Goal: Information Seeking & Learning: Understand process/instructions

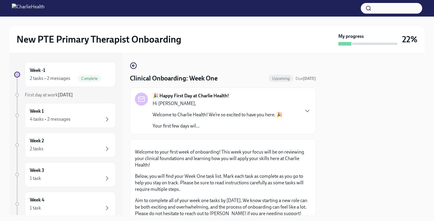
scroll to position [216, 0]
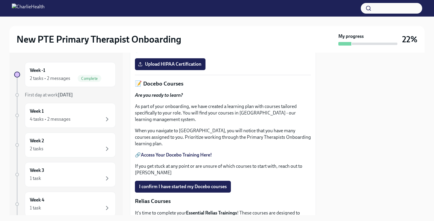
click at [188, 53] on link "HIPAA for Covered Entities" at bounding box center [169, 50] width 56 height 6
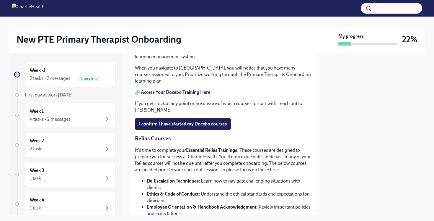
scroll to position [280, 0]
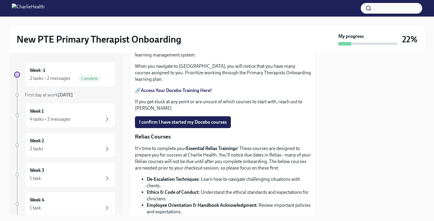
click at [203, 93] on strong "Access Your Docebo Training Here!" at bounding box center [176, 90] width 71 height 6
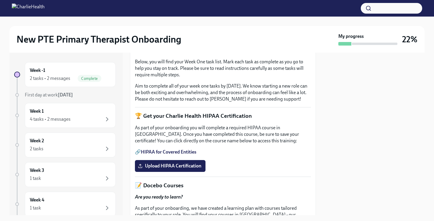
scroll to position [114, 0]
click at [85, 111] on div "Week 1 4 tasks • 2 messages" at bounding box center [70, 115] width 81 height 15
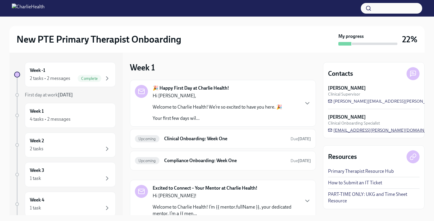
drag, startPoint x: 396, startPoint y: 129, endPoint x: 347, endPoint y: 131, distance: 49.1
click at [347, 131] on div "[PERSON_NAME] Clinical Onboarding Specialist [PERSON_NAME][EMAIL_ADDRESS][DOMAI…" at bounding box center [374, 123] width 92 height 19
click at [342, 131] on span "[EMAIL_ADDRESS][PERSON_NAME][DOMAIN_NAME]" at bounding box center [384, 130] width 113 height 6
click at [204, 141] on h6 "Clinical Onboarding: Week One" at bounding box center [225, 138] width 122 height 6
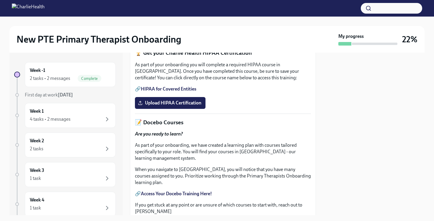
scroll to position [185, 0]
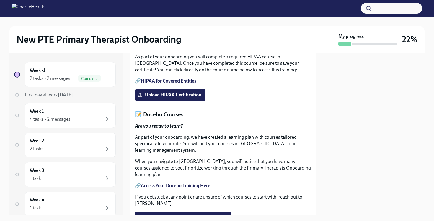
click at [170, 118] on p "📝 Docebo Courses" at bounding box center [223, 114] width 176 height 8
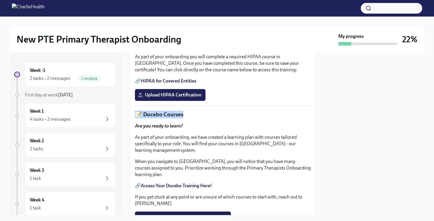
click at [170, 118] on p "📝 Docebo Courses" at bounding box center [223, 114] width 176 height 8
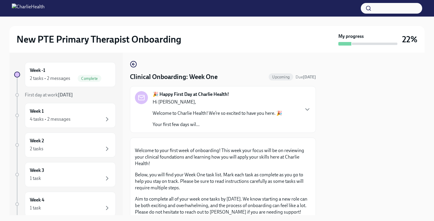
scroll to position [0, 0]
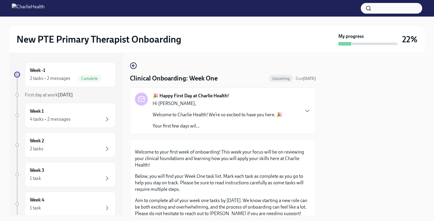
click at [233, 115] on p "Welcome to Charlie Health! We’re so excited to have you here. 🎉" at bounding box center [218, 114] width 130 height 6
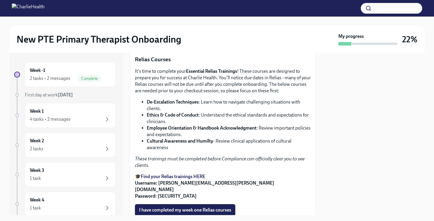
scroll to position [772, 0]
click at [197, 15] on strong "Access Your Docebo Training Here!" at bounding box center [176, 13] width 71 height 6
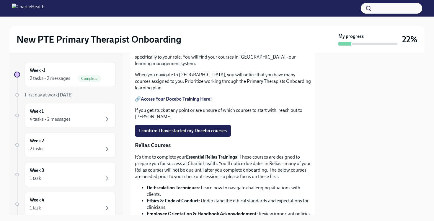
scroll to position [634, 0]
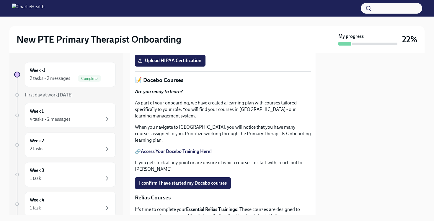
click at [18, 97] on div at bounding box center [17, 95] width 6 height 6
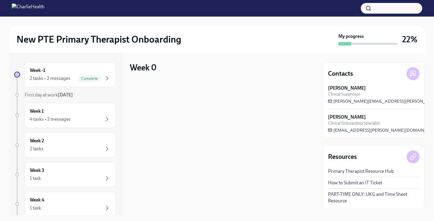
click at [17, 93] on div at bounding box center [17, 95] width 4 height 4
click at [54, 74] on div "Week -1 2 tasks • 2 messages Complete" at bounding box center [70, 74] width 81 height 15
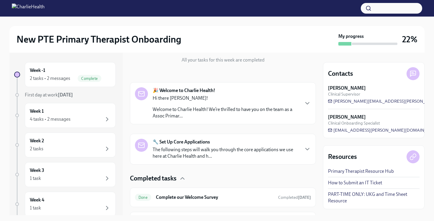
scroll to position [103, 0]
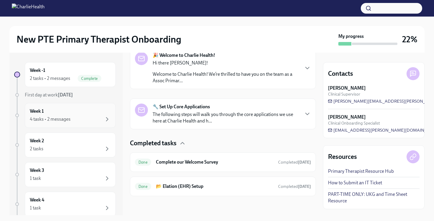
click at [46, 114] on div "Week 1 4 tasks • 2 messages" at bounding box center [70, 115] width 81 height 15
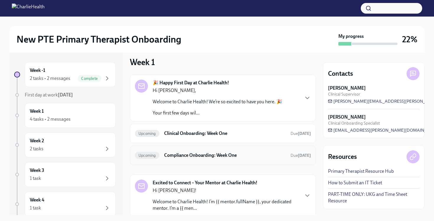
scroll to position [6, 0]
click at [196, 137] on div "Upcoming Clinical Onboarding: Week One Due [DATE]" at bounding box center [223, 132] width 186 height 19
click at [195, 133] on h6 "Clinical Onboarding: Week One" at bounding box center [225, 132] width 122 height 6
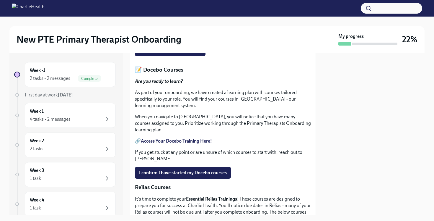
scroll to position [234, 0]
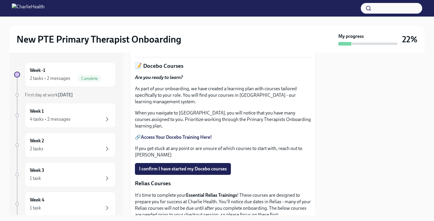
click at [190, 35] on link "HIPAA for Covered Entities" at bounding box center [169, 33] width 56 height 6
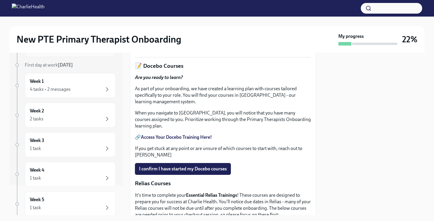
scroll to position [4, 0]
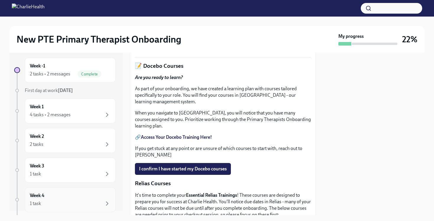
click at [82, 200] on div "1 task" at bounding box center [70, 203] width 81 height 7
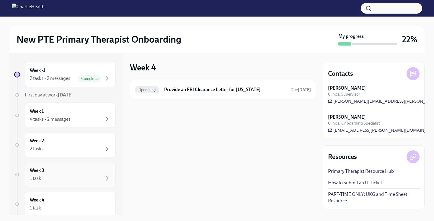
click at [87, 181] on div "1 task" at bounding box center [70, 178] width 81 height 7
click at [80, 174] on div "Week 3 1 task" at bounding box center [70, 174] width 81 height 15
click at [79, 153] on div "Week 2 2 tasks" at bounding box center [70, 144] width 91 height 25
click at [333, 193] on link "PART-TIME ONLY: UKG and Time Sheet Resource" at bounding box center [374, 197] width 92 height 13
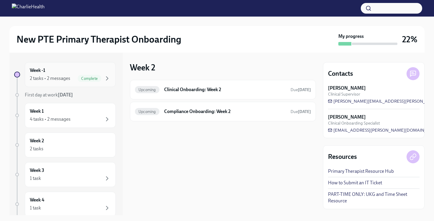
click at [86, 71] on div "Week -1 2 tasks • 2 messages Complete" at bounding box center [70, 74] width 81 height 15
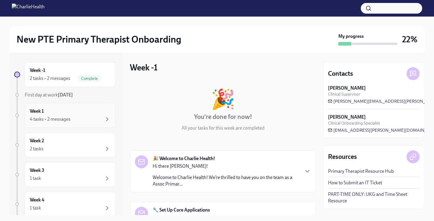
click at [68, 110] on div "Week 1 4 tasks • 2 messages" at bounding box center [70, 115] width 81 height 15
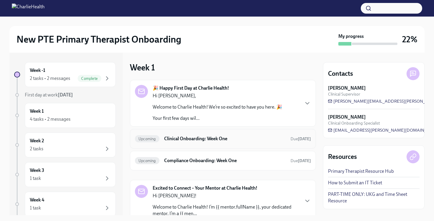
click at [185, 141] on h6 "Clinical Onboarding: Week One" at bounding box center [225, 138] width 122 height 6
